Goal: Information Seeking & Learning: Learn about a topic

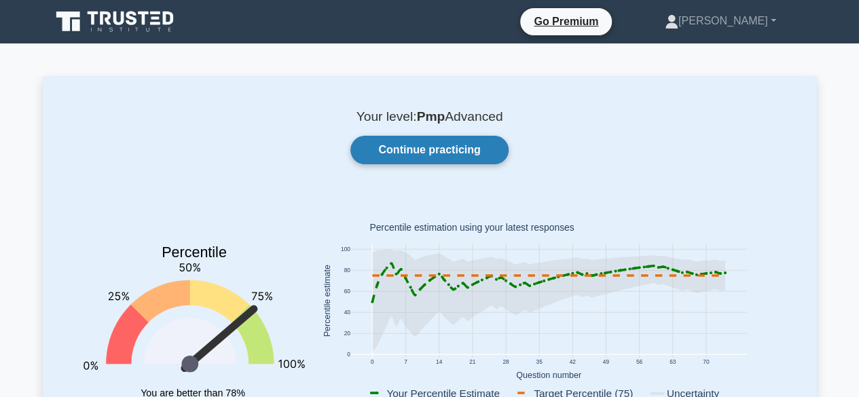
drag, startPoint x: 0, startPoint y: 0, endPoint x: 425, endPoint y: 150, distance: 450.5
click at [425, 150] on link "Continue practicing" at bounding box center [428, 150] width 157 height 29
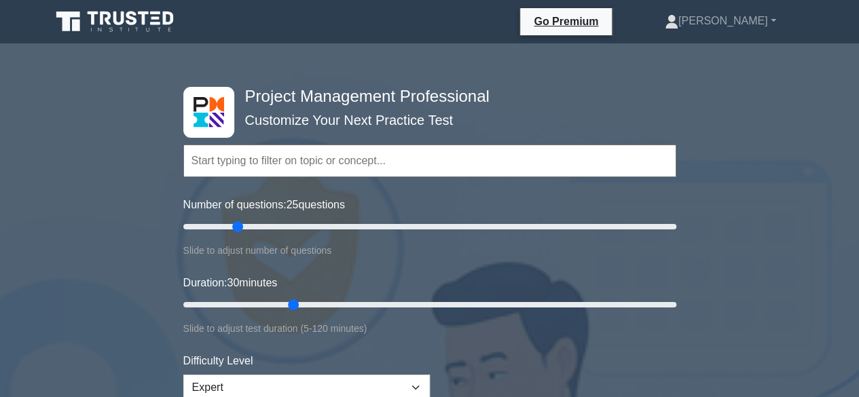
click at [274, 154] on input "text" at bounding box center [429, 161] width 493 height 33
paste input "Conflict Management"
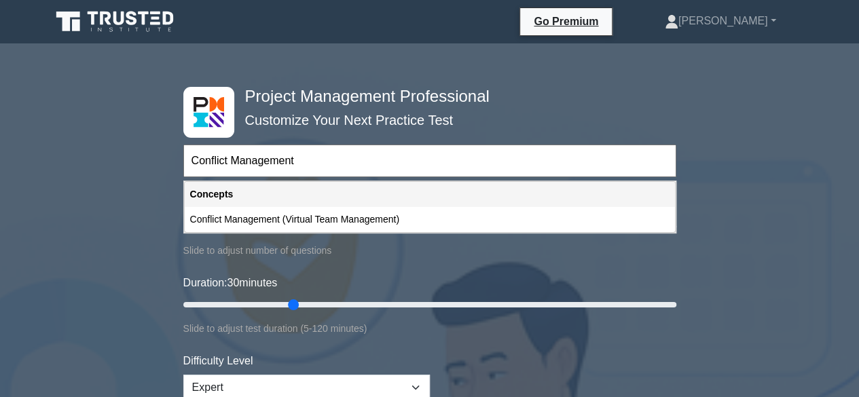
type input "Conflict Management"
drag, startPoint x: 292, startPoint y: 304, endPoint x: 235, endPoint y: 307, distance: 56.4
type input "15"
click at [235, 307] on input "Duration: 15 minutes" at bounding box center [429, 305] width 493 height 16
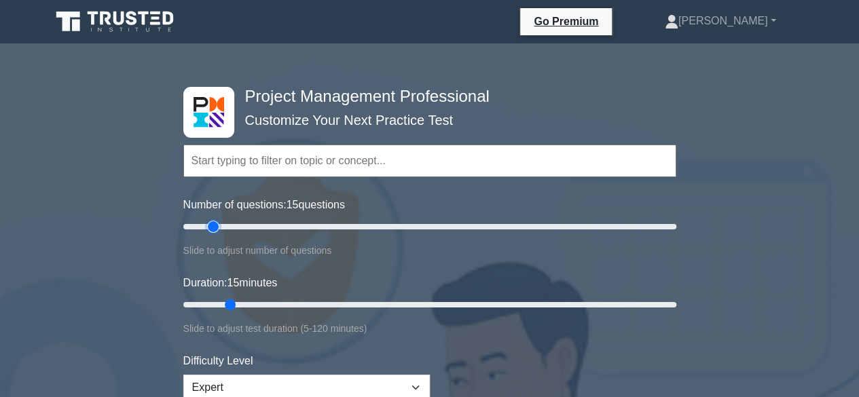
drag, startPoint x: 233, startPoint y: 229, endPoint x: 214, endPoint y: 229, distance: 19.7
type input "15"
click at [214, 229] on input "Number of questions: 15 questions" at bounding box center [429, 227] width 493 height 16
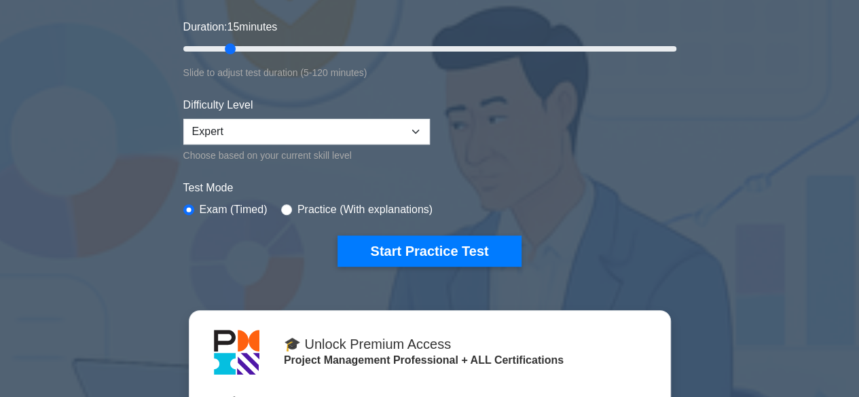
scroll to position [257, 0]
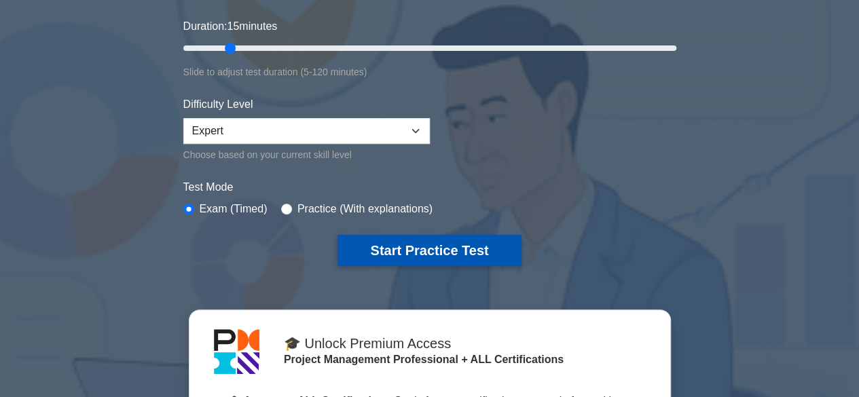
click at [426, 237] on button "Start Practice Test" at bounding box center [428, 250] width 183 height 31
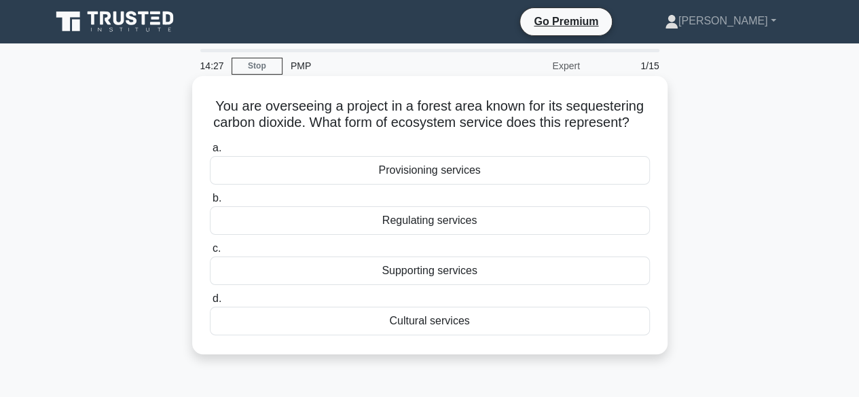
click at [445, 235] on div "Regulating services" at bounding box center [430, 220] width 440 height 29
click at [210, 203] on input "b. Regulating services" at bounding box center [210, 198] width 0 height 9
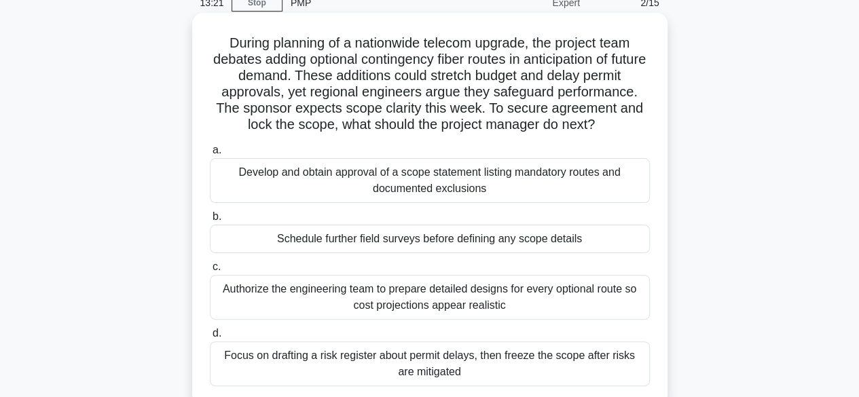
scroll to position [64, 0]
click at [415, 299] on div "Authorize the engineering team to prepare detailed designs for every optional r…" at bounding box center [430, 296] width 440 height 45
click at [210, 271] on input "c. Authorize the engineering team to prepare detailed designs for every optiona…" at bounding box center [210, 266] width 0 height 9
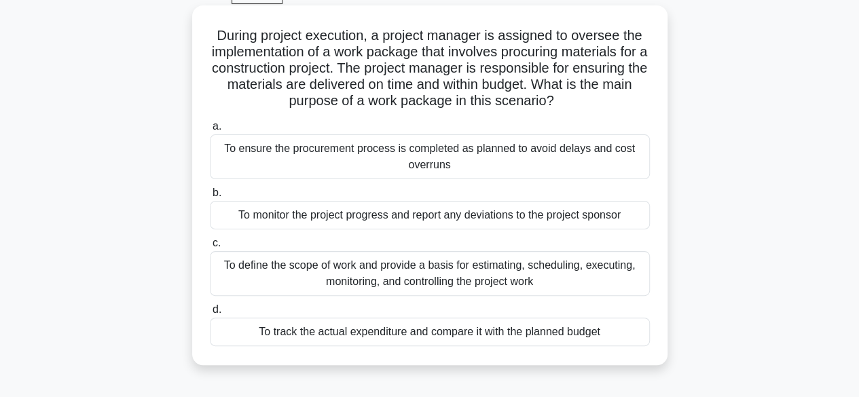
scroll to position [75, 0]
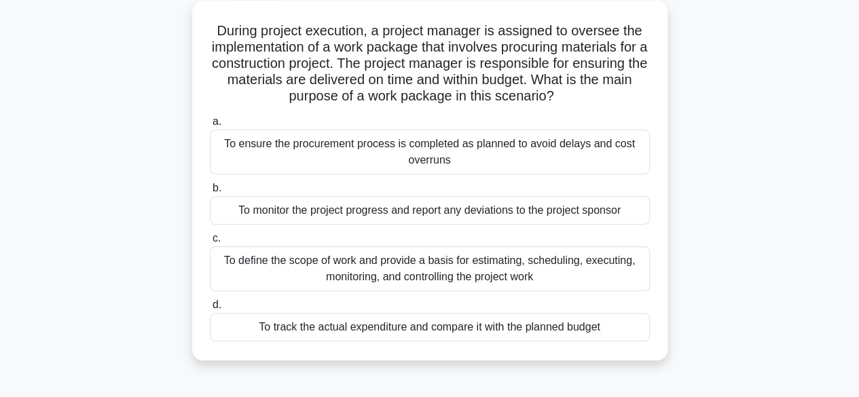
click at [461, 149] on div "To ensure the procurement process is completed as planned to avoid delays and c…" at bounding box center [430, 152] width 440 height 45
click at [210, 126] on input "a. To ensure the procurement process is completed as planned to avoid delays an…" at bounding box center [210, 121] width 0 height 9
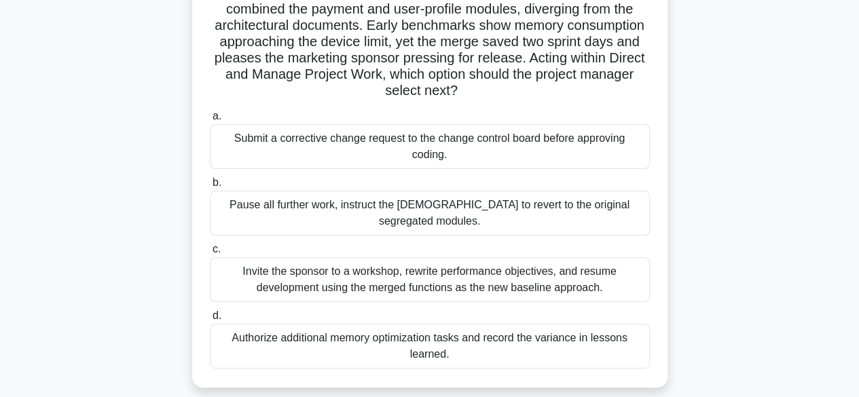
scroll to position [114, 0]
click at [369, 138] on div "Submit a corrective change request to the change control board before approving…" at bounding box center [430, 146] width 440 height 45
click at [210, 120] on input "a. Submit a corrective change request to the change control board before approv…" at bounding box center [210, 115] width 0 height 9
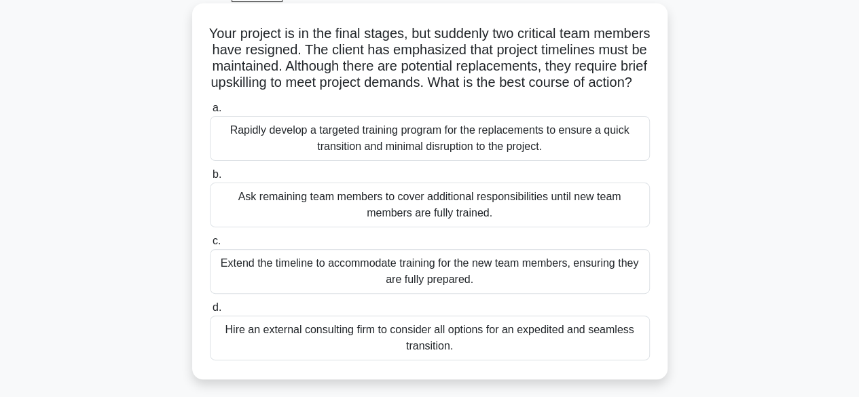
scroll to position [73, 0]
click at [420, 227] on div "Ask remaining team members to cover additional responsibilities until new team …" at bounding box center [430, 204] width 440 height 45
click at [210, 178] on input "b. Ask remaining team members to cover additional responsibilities until new te…" at bounding box center [210, 174] width 0 height 9
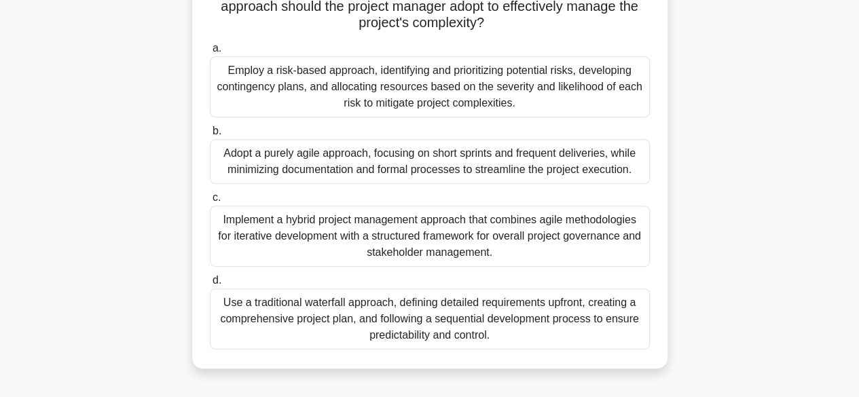
scroll to position [214, 0]
click at [434, 219] on div "Implement a hybrid project management approach that combines agile methodologie…" at bounding box center [430, 235] width 440 height 61
click at [210, 202] on input "c. Implement a hybrid project management approach that combines agile methodolo…" at bounding box center [210, 197] width 0 height 9
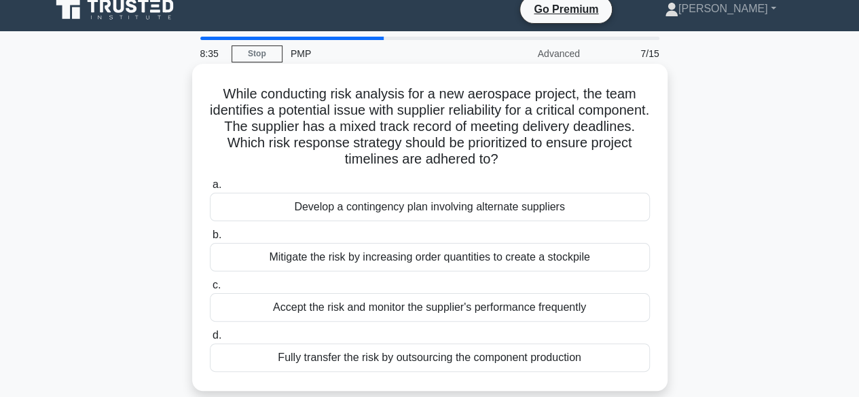
scroll to position [0, 0]
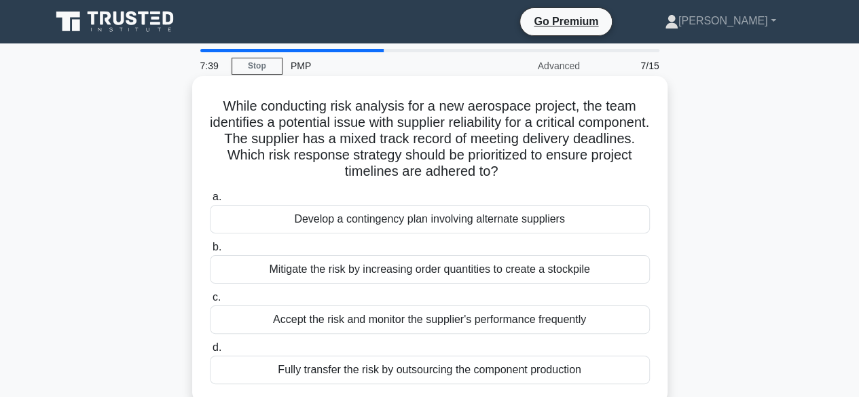
click at [367, 219] on div "Develop a contingency plan involving alternate suppliers" at bounding box center [430, 219] width 440 height 29
click at [210, 202] on input "a. Develop a contingency plan involving alternate suppliers" at bounding box center [210, 197] width 0 height 9
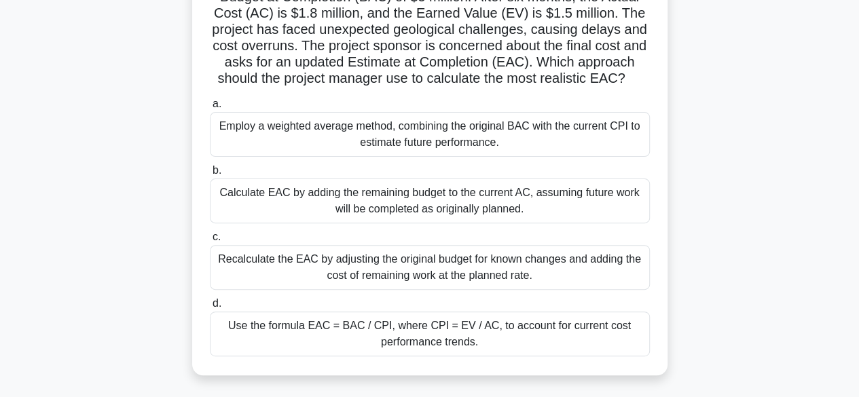
scroll to position [136, 0]
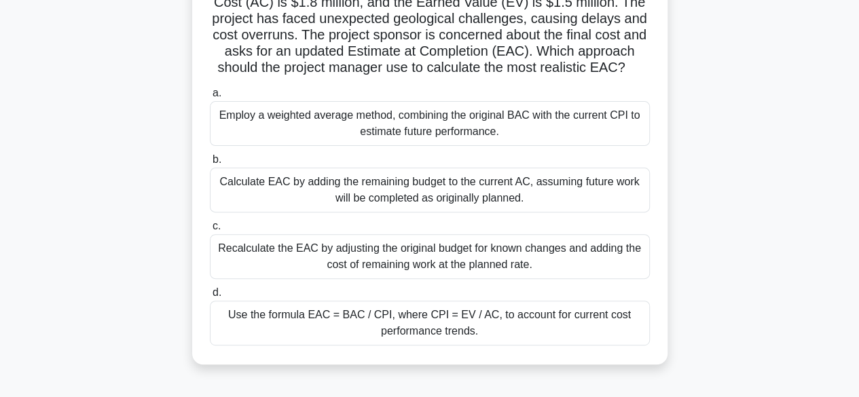
click at [402, 276] on div "Recalculate the EAC by adjusting the original budget for known changes and addi…" at bounding box center [430, 256] width 440 height 45
click at [210, 231] on input "c. Recalculate the EAC by adjusting the original budget for known changes and a…" at bounding box center [210, 226] width 0 height 9
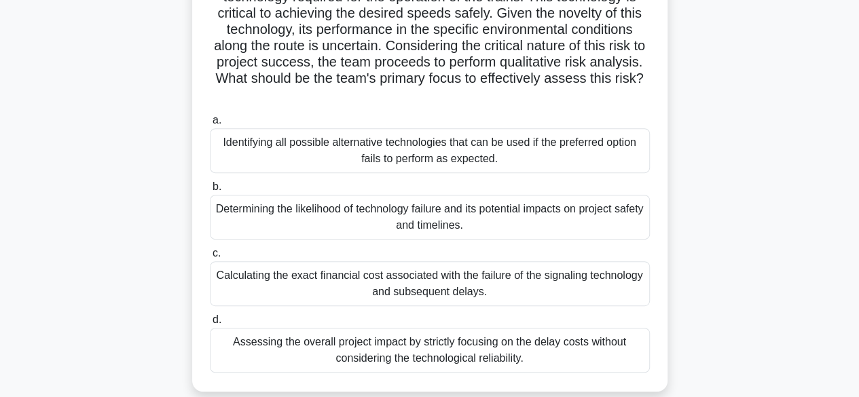
scroll to position [208, 0]
click at [456, 356] on div "Assessing the overall project impact by strictly focusing on the delay costs wi…" at bounding box center [430, 349] width 440 height 45
click at [210, 324] on input "d. Assessing the overall project impact by strictly focusing on the delay costs…" at bounding box center [210, 319] width 0 height 9
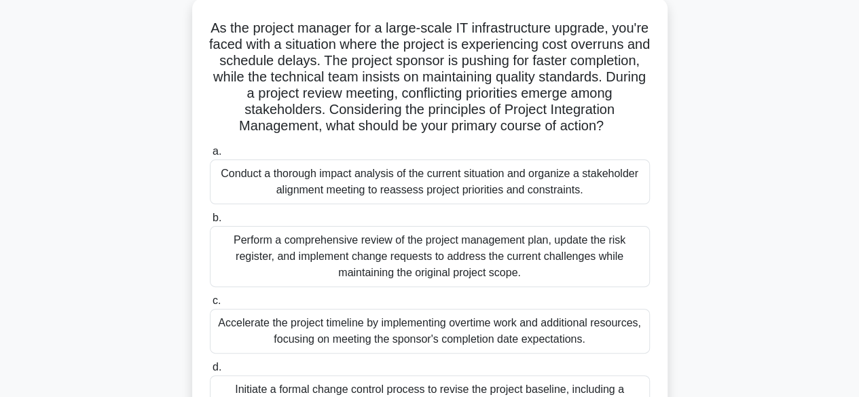
scroll to position [75, 0]
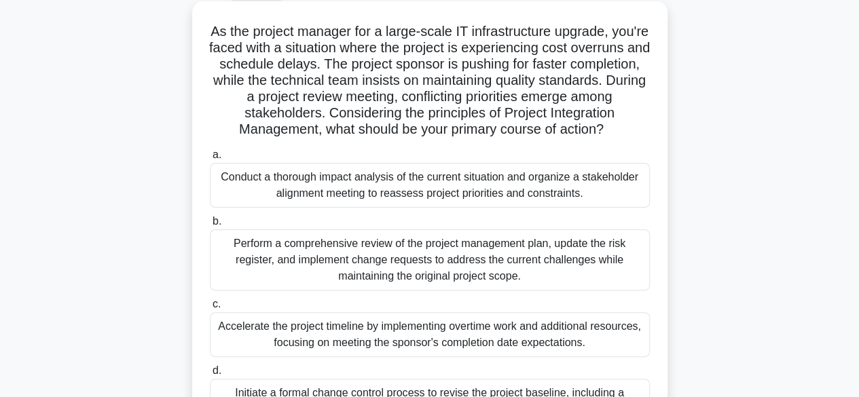
click at [432, 202] on div "Conduct a thorough impact analysis of the current situation and organize a stak…" at bounding box center [430, 185] width 440 height 45
click at [210, 159] on input "a. Conduct a thorough impact analysis of the current situation and organize a s…" at bounding box center [210, 155] width 0 height 9
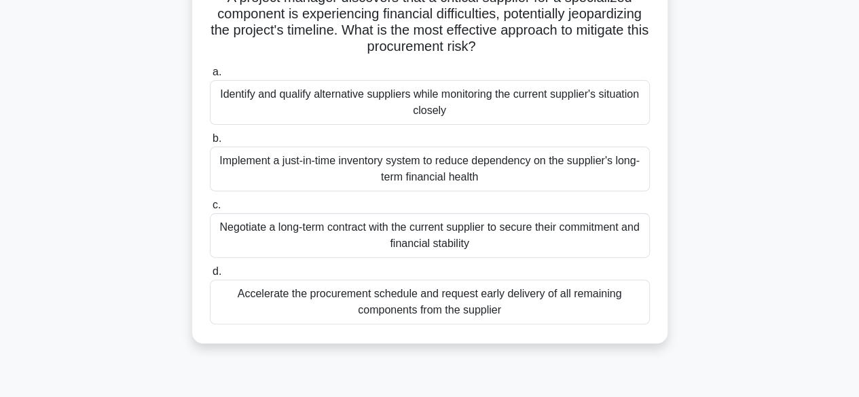
scroll to position [67, 0]
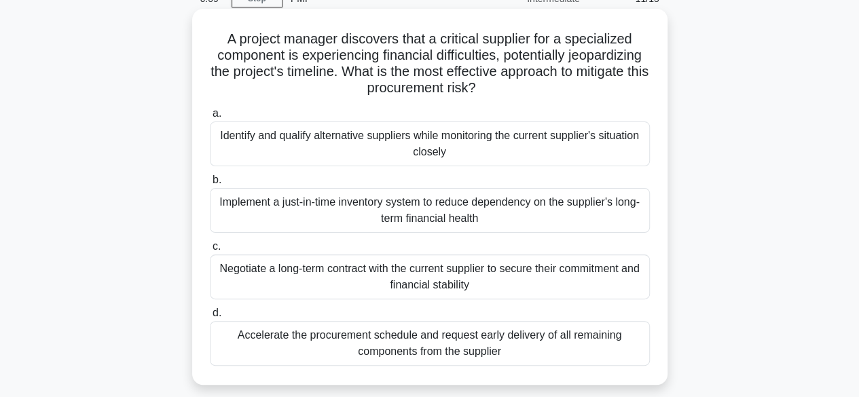
click at [438, 274] on div "Negotiate a long-term contract with the current supplier to secure their commit…" at bounding box center [430, 276] width 440 height 45
click at [210, 251] on input "c. Negotiate a long-term contract with the current supplier to secure their com…" at bounding box center [210, 246] width 0 height 9
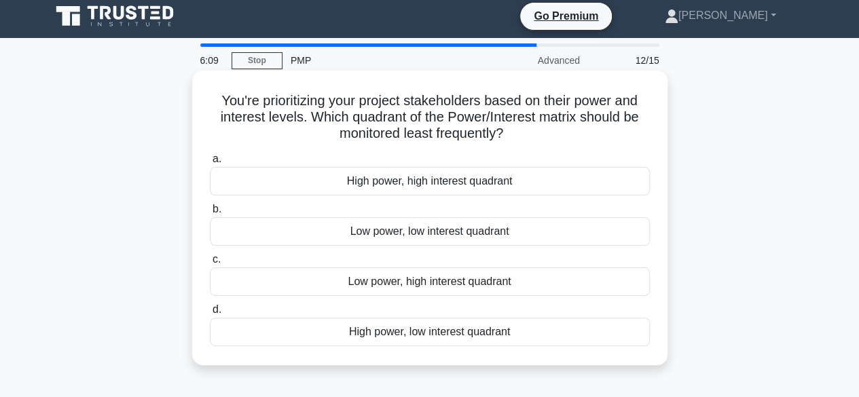
scroll to position [0, 0]
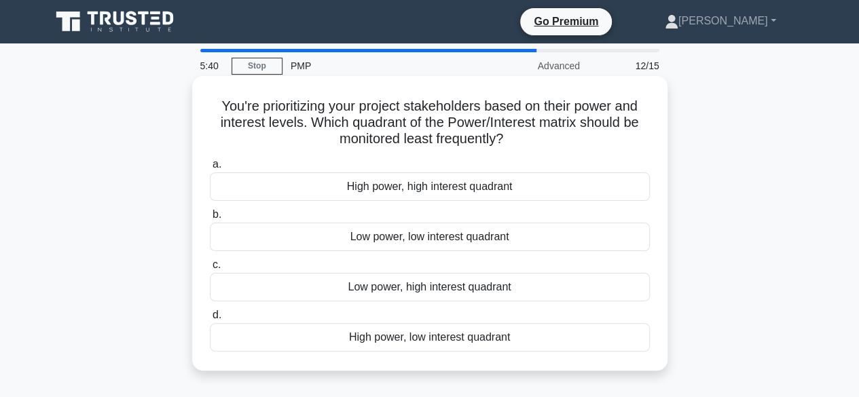
click at [410, 235] on div "Low power, low interest quadrant" at bounding box center [430, 237] width 440 height 29
click at [210, 219] on input "b. Low power, low interest quadrant" at bounding box center [210, 214] width 0 height 9
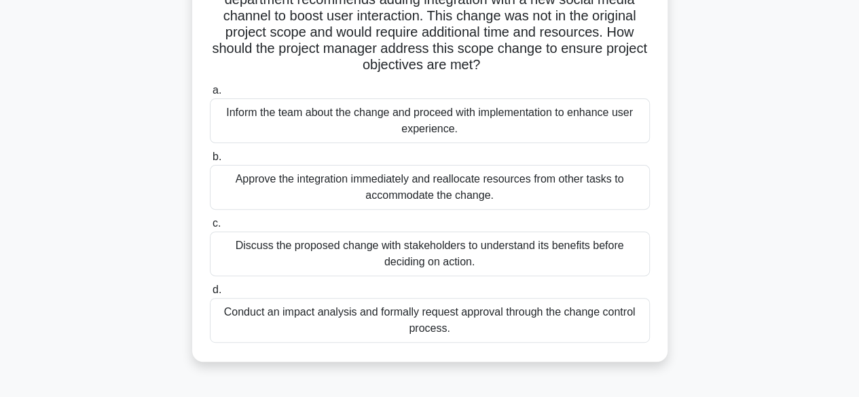
scroll to position [126, 0]
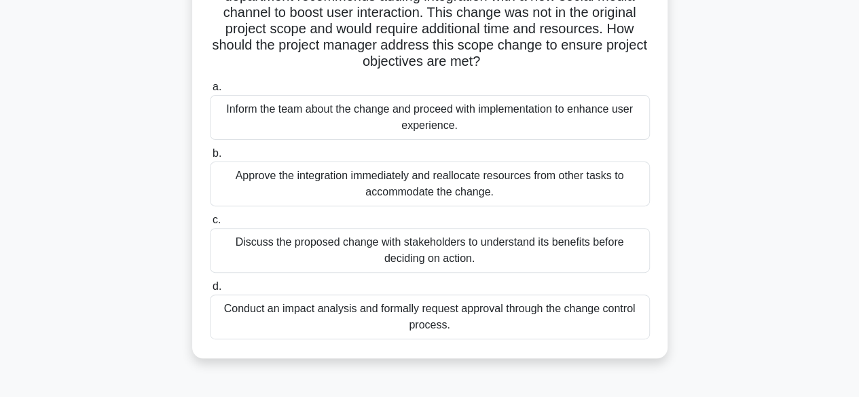
click at [437, 316] on div "Conduct an impact analysis and formally request approval through the change con…" at bounding box center [430, 317] width 440 height 45
click at [210, 291] on input "d. Conduct an impact analysis and formally request approval through the change …" at bounding box center [210, 286] width 0 height 9
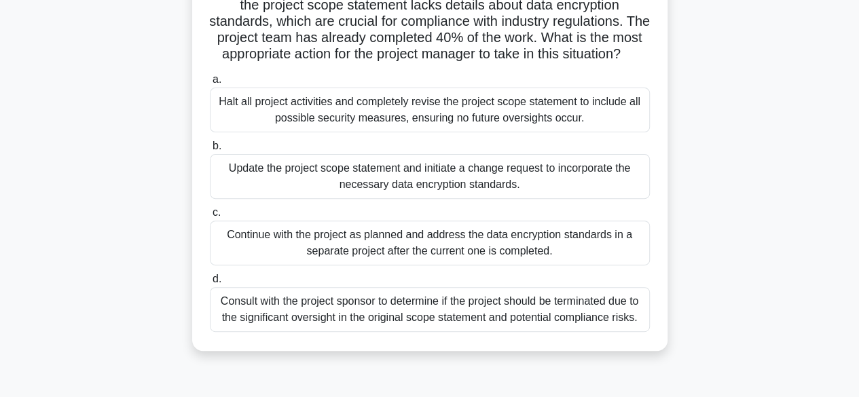
scroll to position [133, 0]
click at [410, 130] on div "Halt all project activities and completely revise the project scope statement t…" at bounding box center [430, 110] width 440 height 45
click at [210, 85] on input "a. Halt all project activities and completely revise the project scope statemen…" at bounding box center [210, 80] width 0 height 9
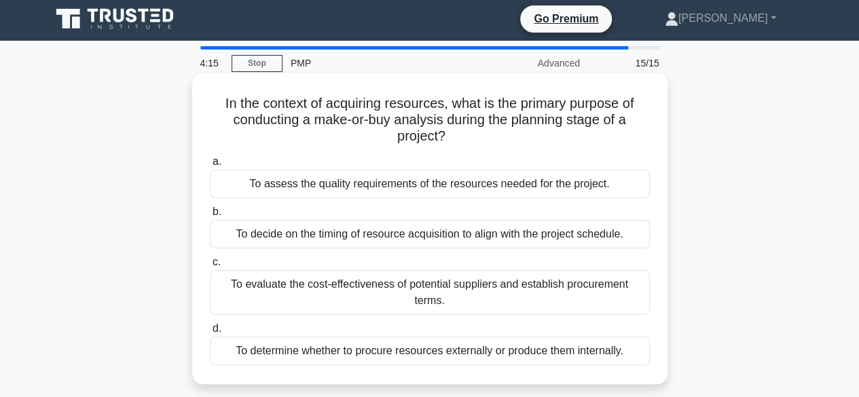
scroll to position [0, 0]
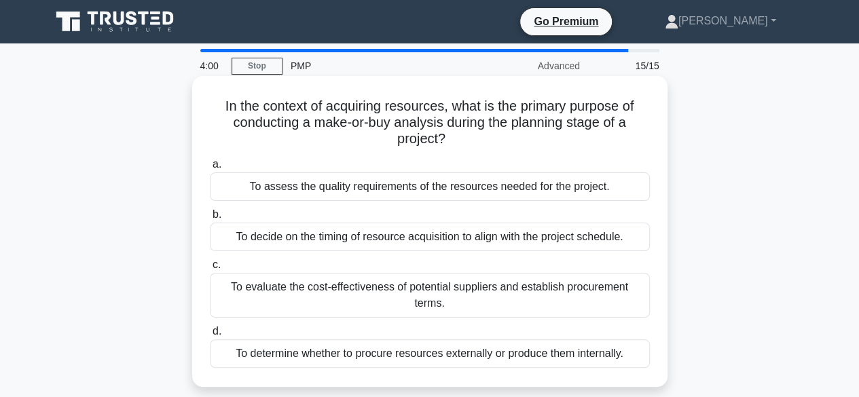
click at [420, 352] on div "To determine whether to procure resources externally or produce them internally." at bounding box center [430, 353] width 440 height 29
click at [210, 336] on input "d. To determine whether to procure resources externally or produce them interna…" at bounding box center [210, 331] width 0 height 9
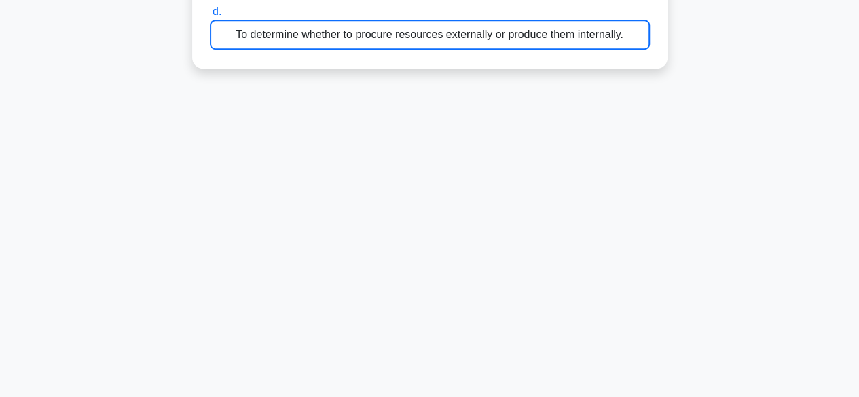
scroll to position [336, 0]
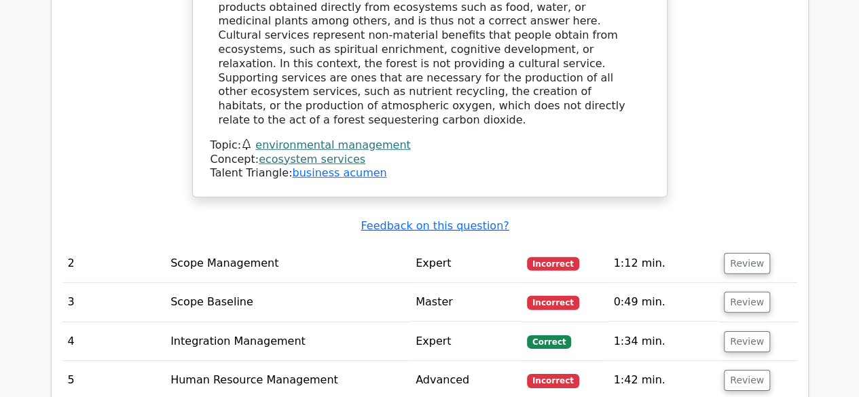
scroll to position [1925, 0]
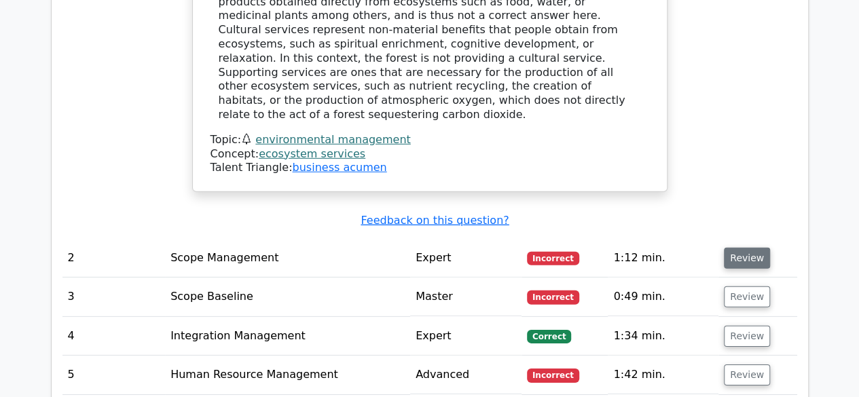
click at [736, 248] on button "Review" at bounding box center [746, 258] width 46 height 21
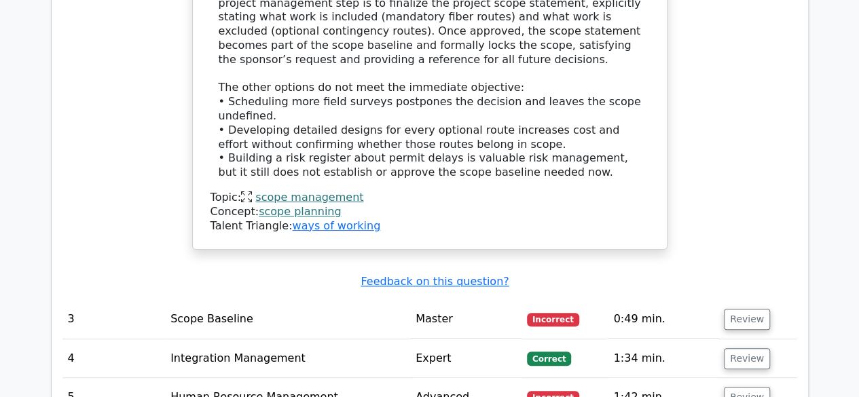
scroll to position [2636, 0]
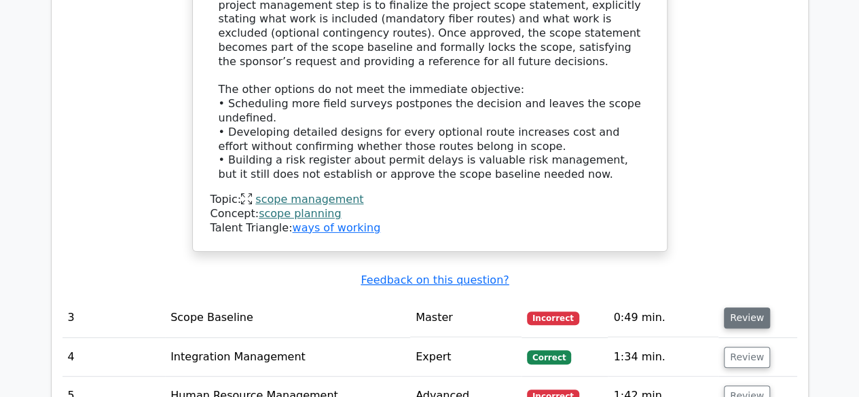
click at [734, 307] on button "Review" at bounding box center [746, 317] width 46 height 21
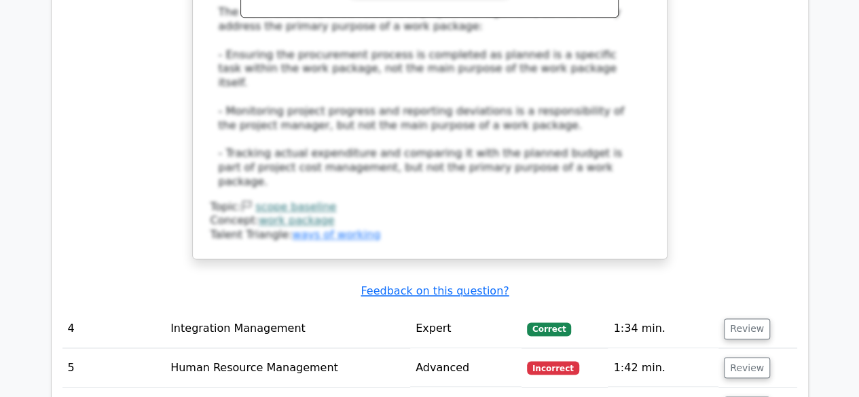
scroll to position [3502, 0]
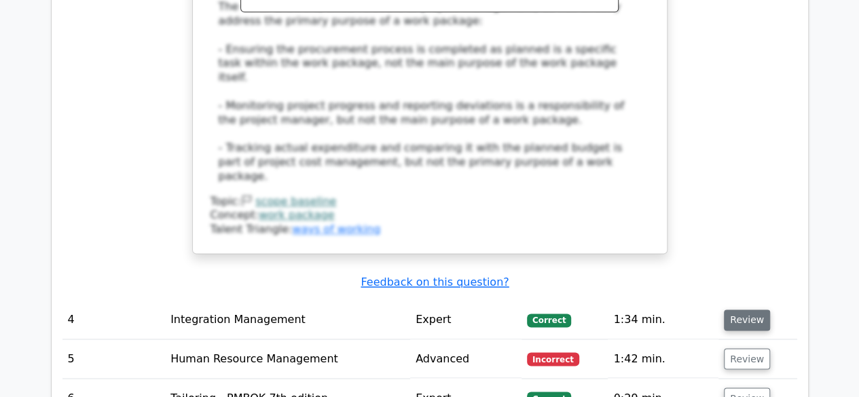
click at [745, 309] on button "Review" at bounding box center [746, 319] width 46 height 21
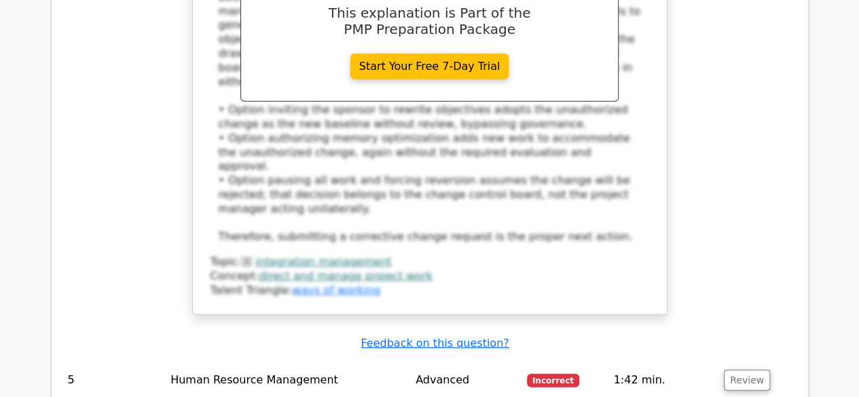
scroll to position [4342, 0]
click at [737, 369] on button "Review" at bounding box center [746, 379] width 46 height 21
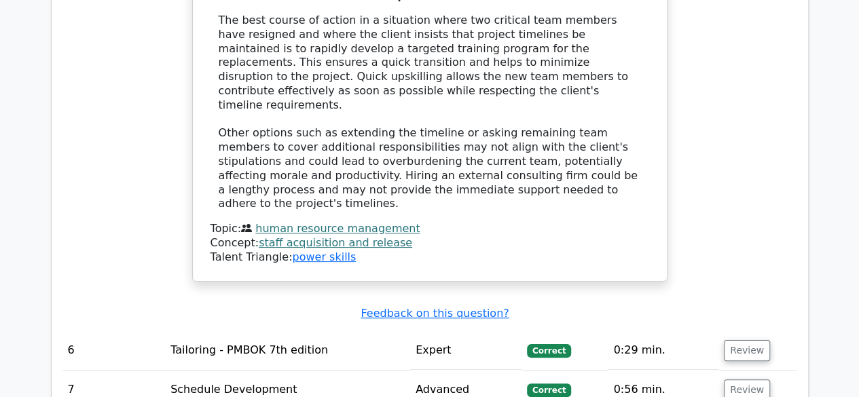
scroll to position [5126, 0]
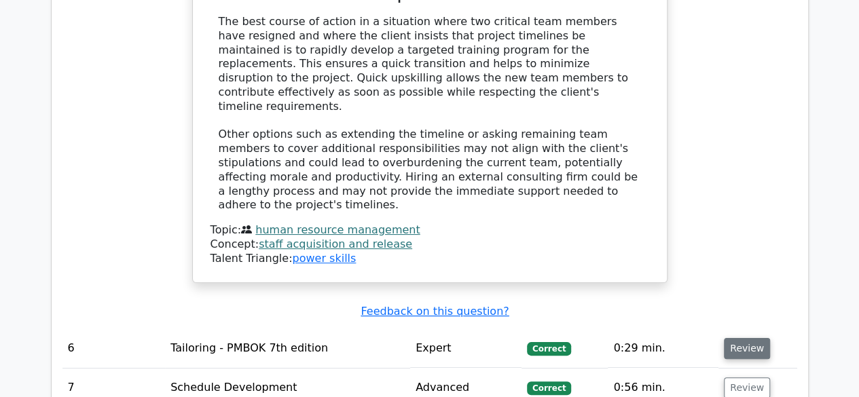
click at [748, 338] on button "Review" at bounding box center [746, 348] width 46 height 21
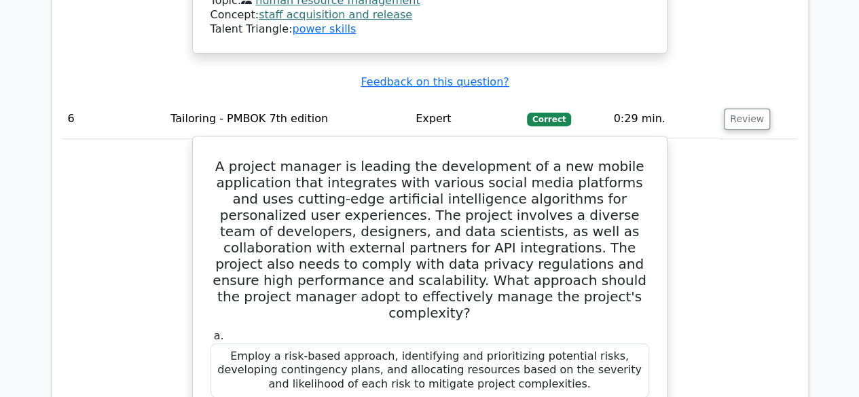
scroll to position [5665, 0]
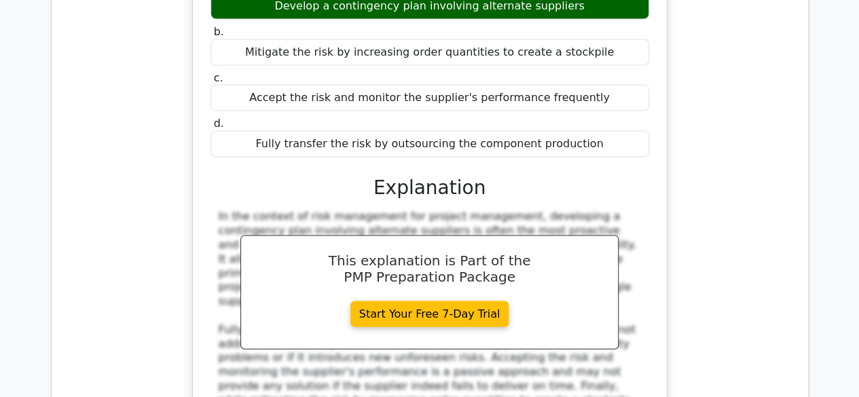
scroll to position [6455, 0]
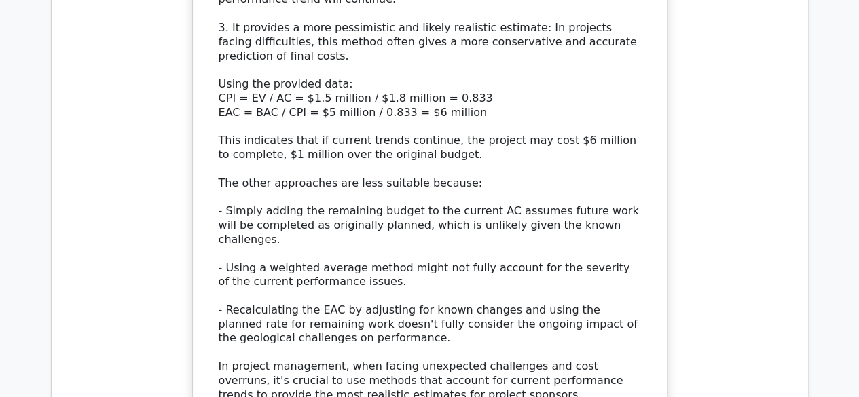
scroll to position [7689, 0]
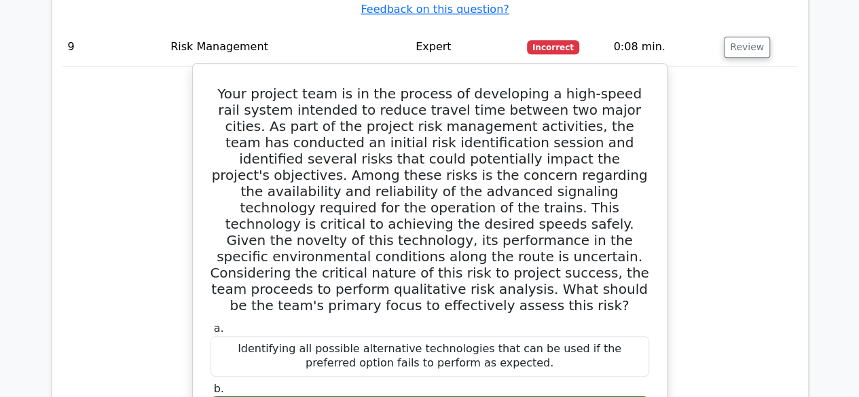
scroll to position [8484, 0]
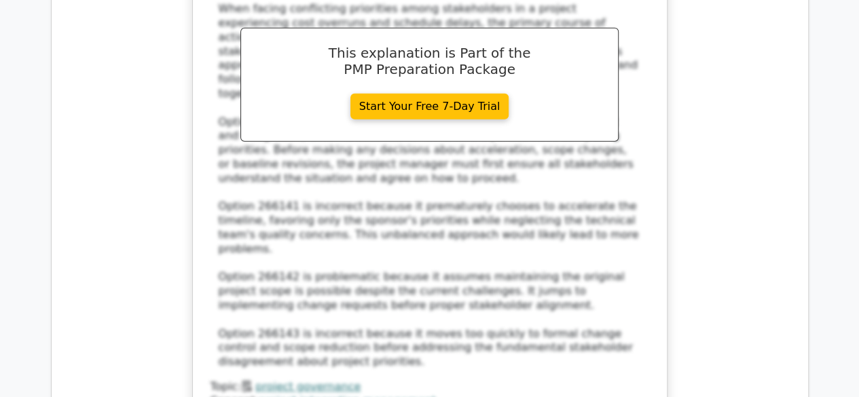
scroll to position [9623, 0]
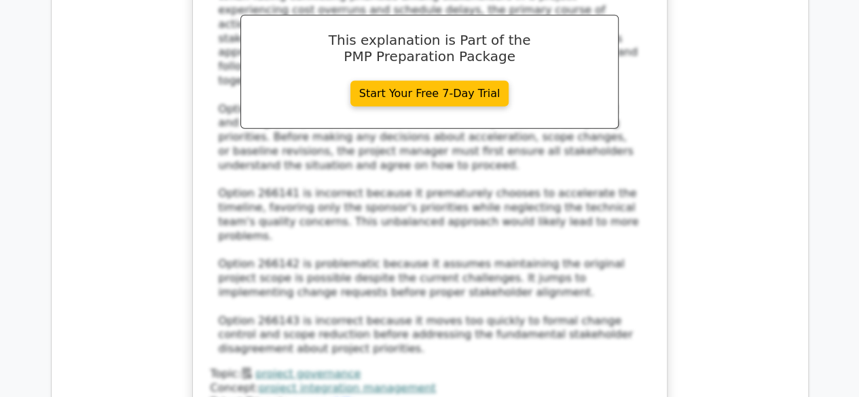
scroll to position [9670, 0]
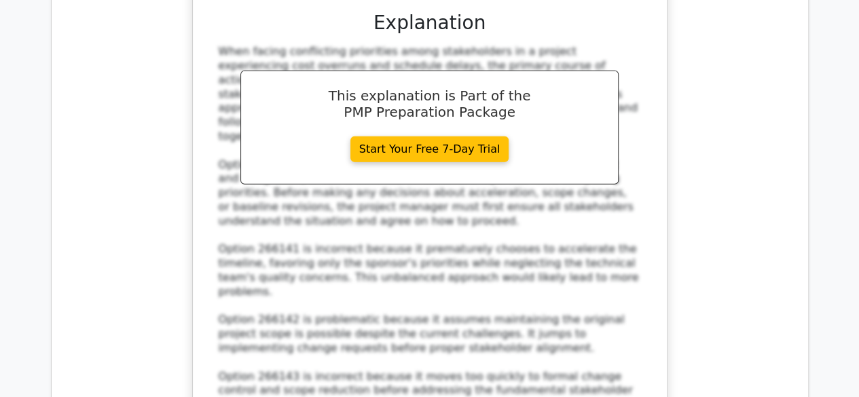
scroll to position [9618, 0]
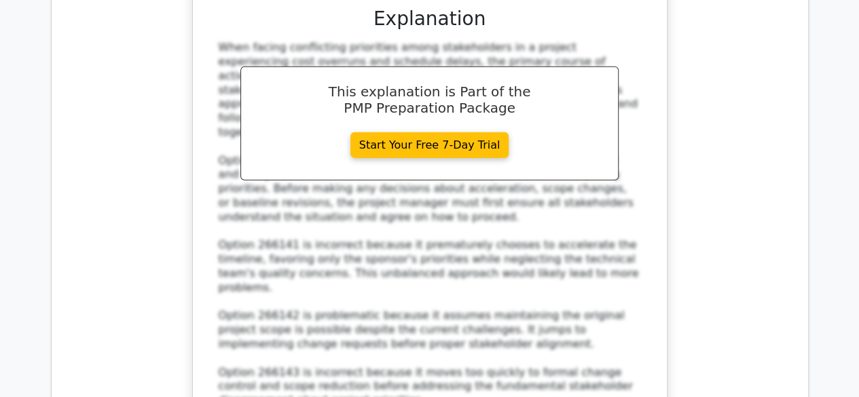
scroll to position [9623, 0]
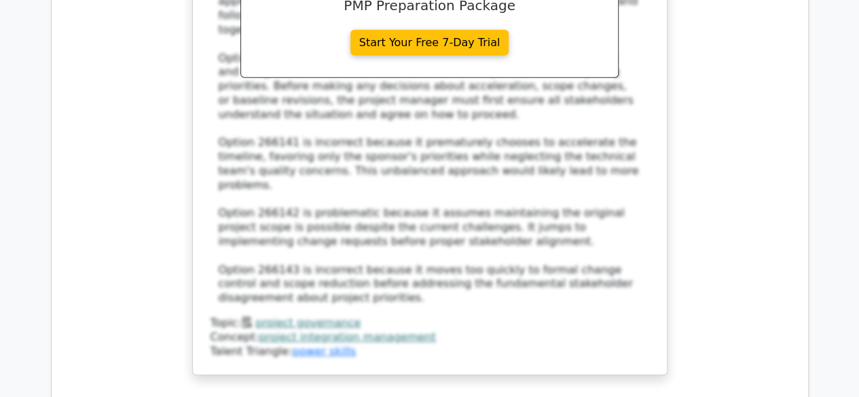
drag, startPoint x: 509, startPoint y: 199, endPoint x: 18, endPoint y: 309, distance: 503.6
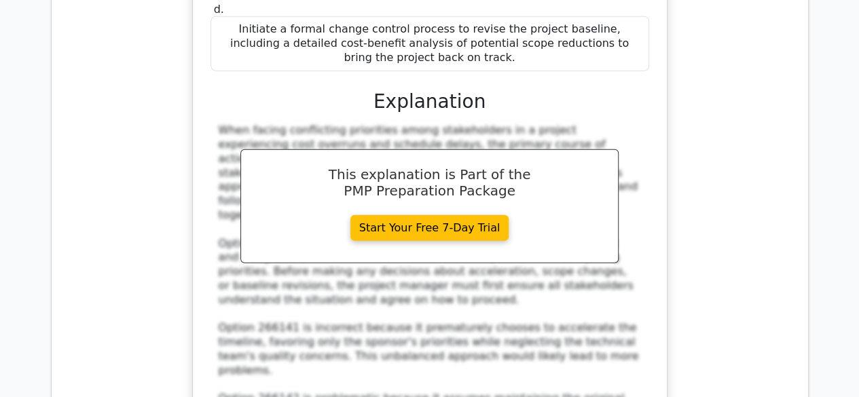
scroll to position [9508, 0]
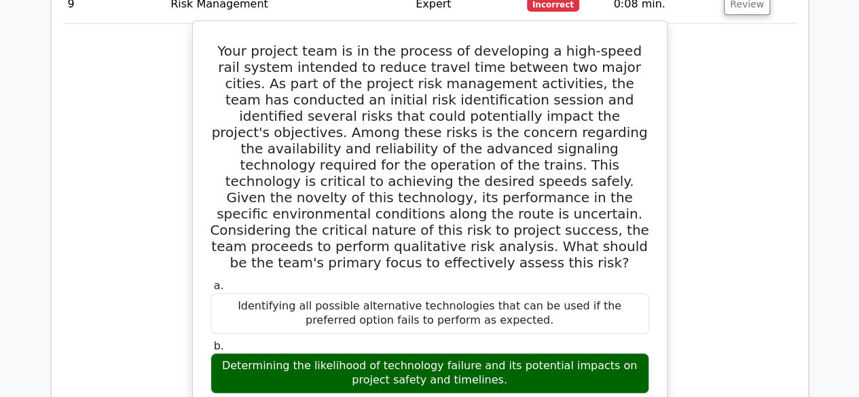
scroll to position [8212, 0]
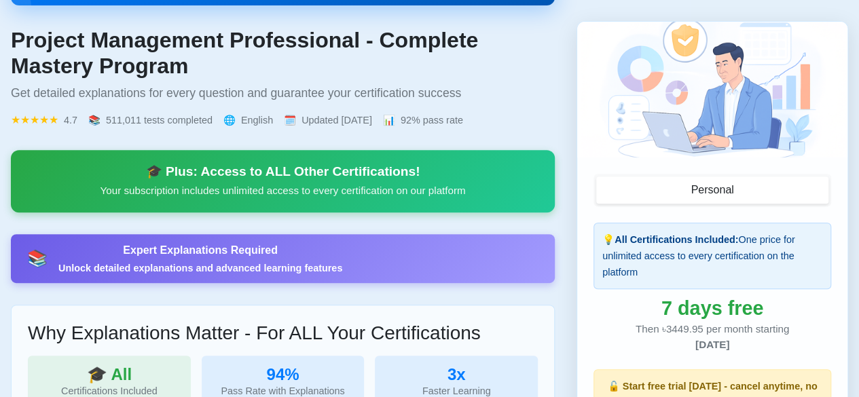
scroll to position [248, 0]
